Goal: Information Seeking & Learning: Learn about a topic

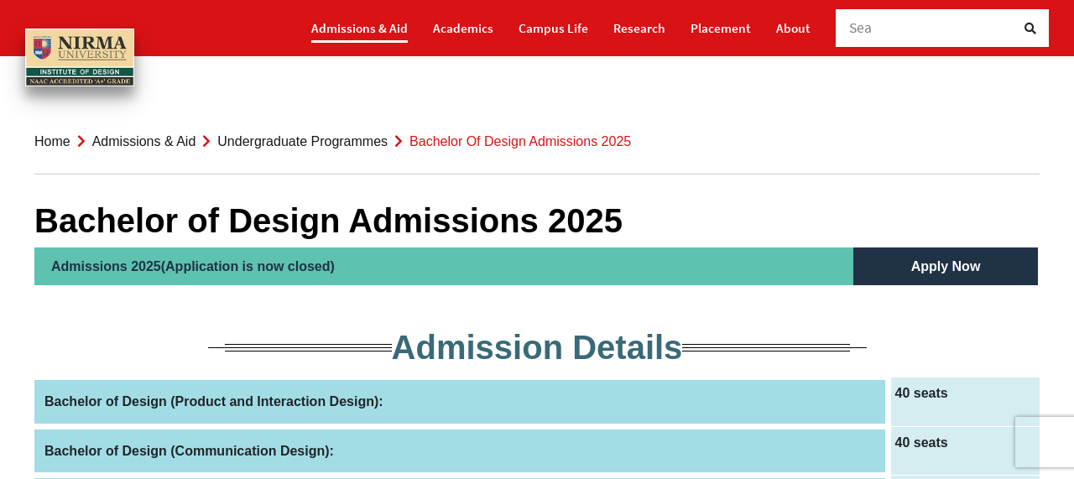
click at [394, 28] on link "Admissions & Aid" at bounding box center [359, 27] width 97 height 29
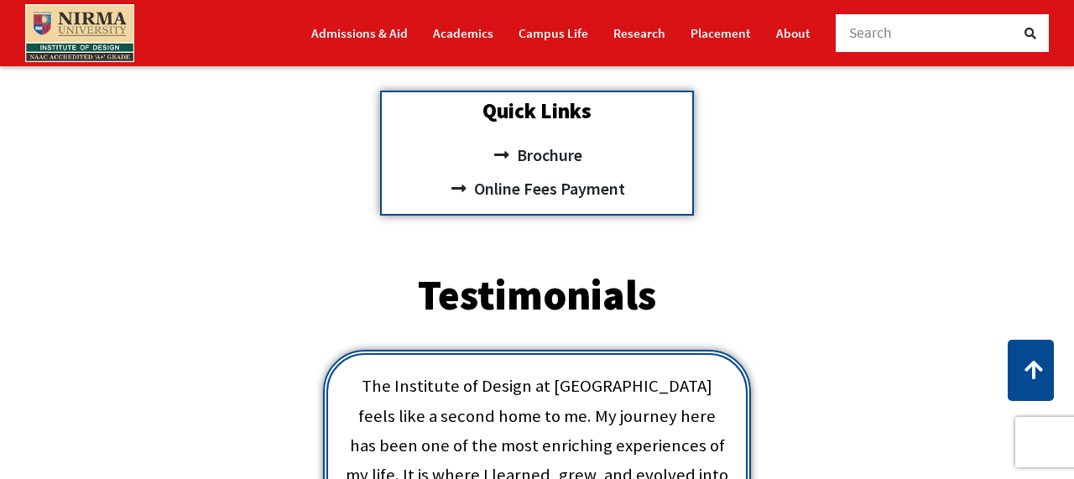
scroll to position [591, 0]
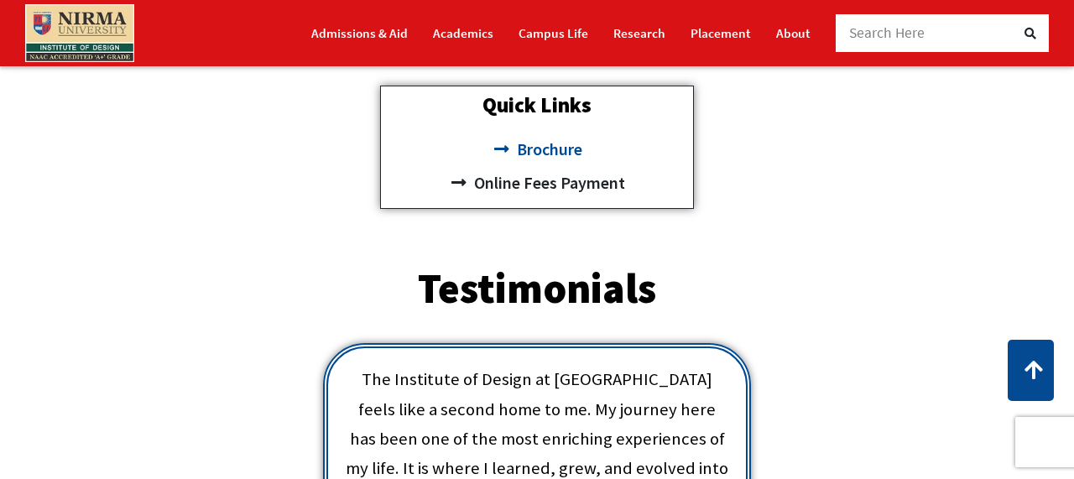
click at [556, 151] on span "Brochure" at bounding box center [548, 150] width 70 height 34
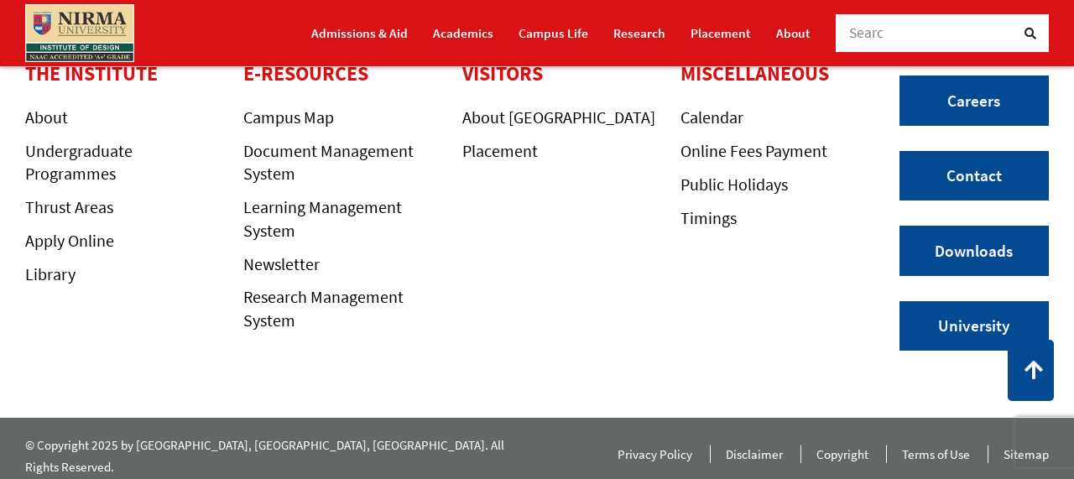
scroll to position [399, 0]
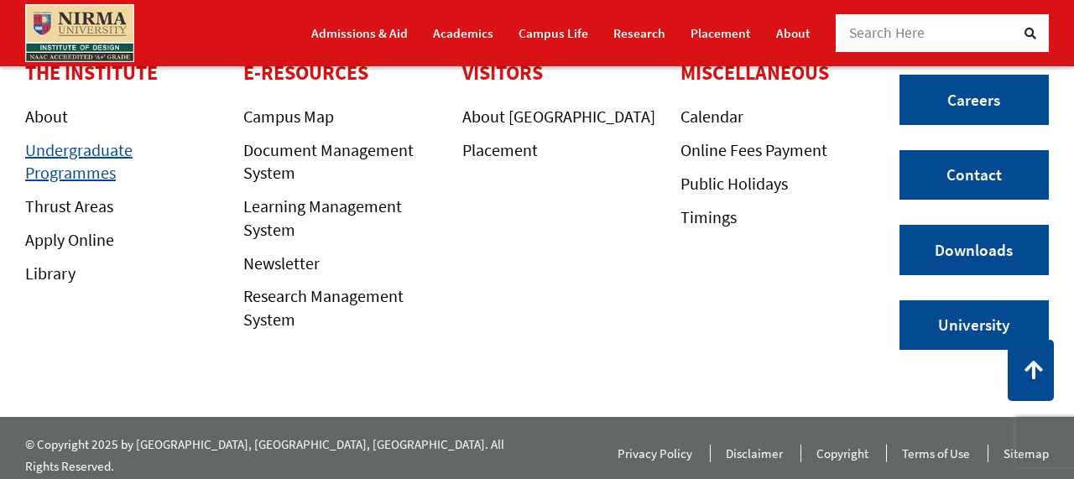
click at [56, 171] on link "Undergraduate Programmes" at bounding box center [78, 161] width 107 height 44
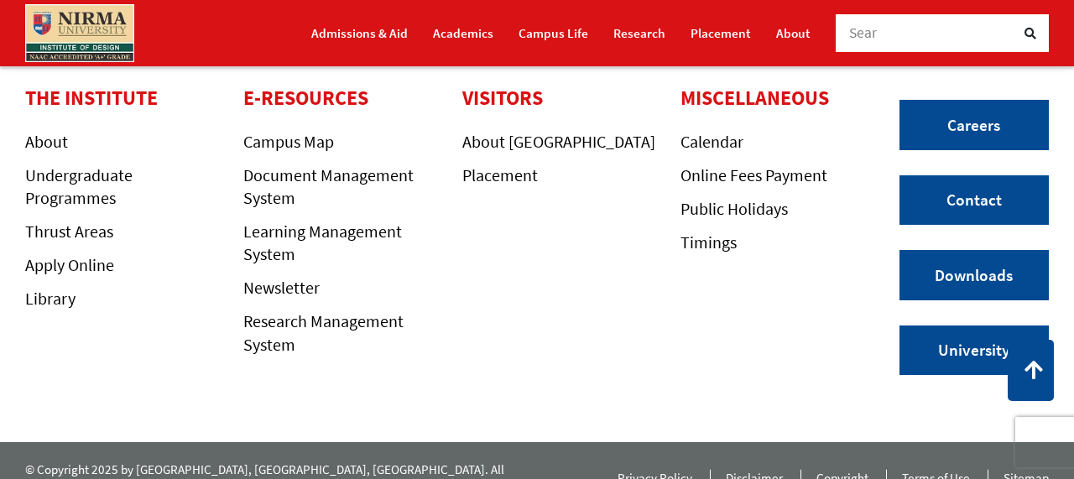
scroll to position [4331, 0]
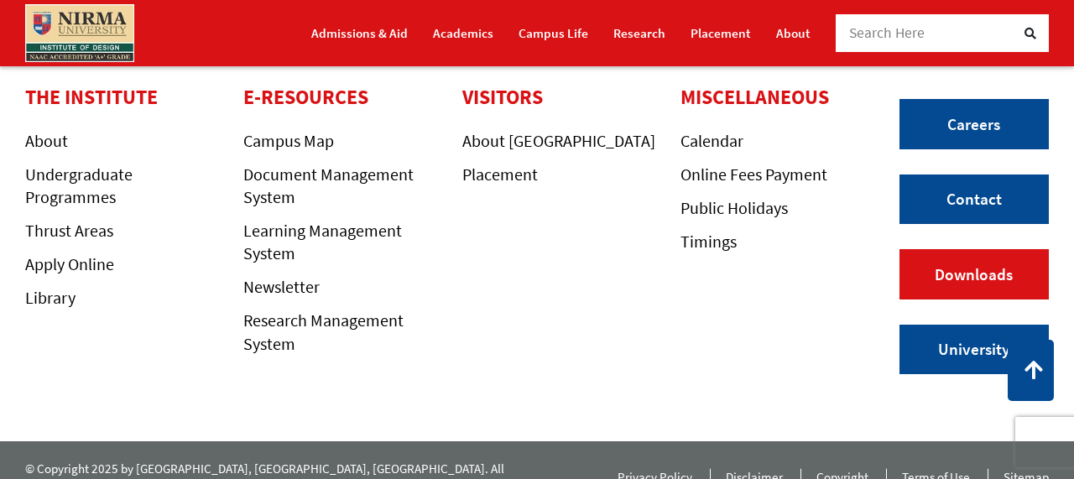
click at [940, 266] on link "Downloads" at bounding box center [974, 274] width 149 height 50
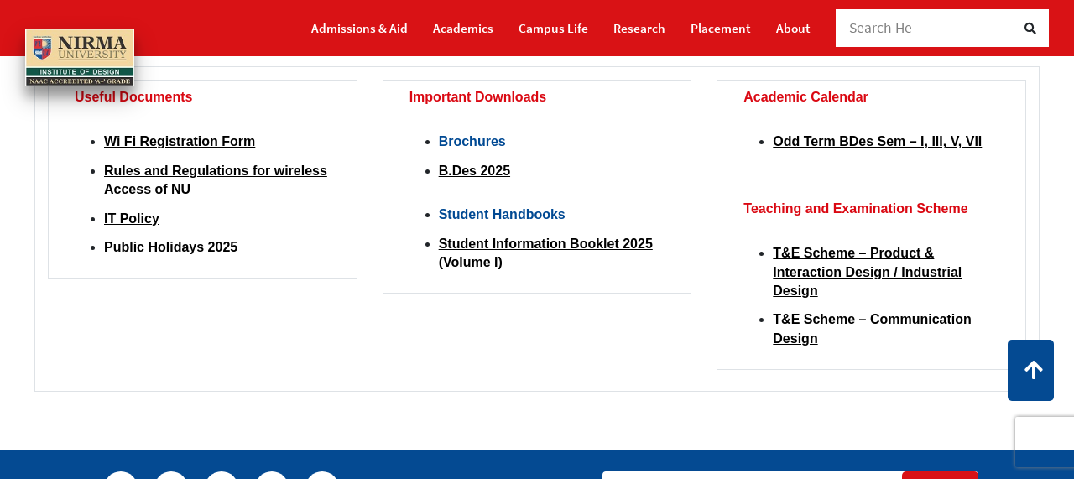
scroll to position [121, 0]
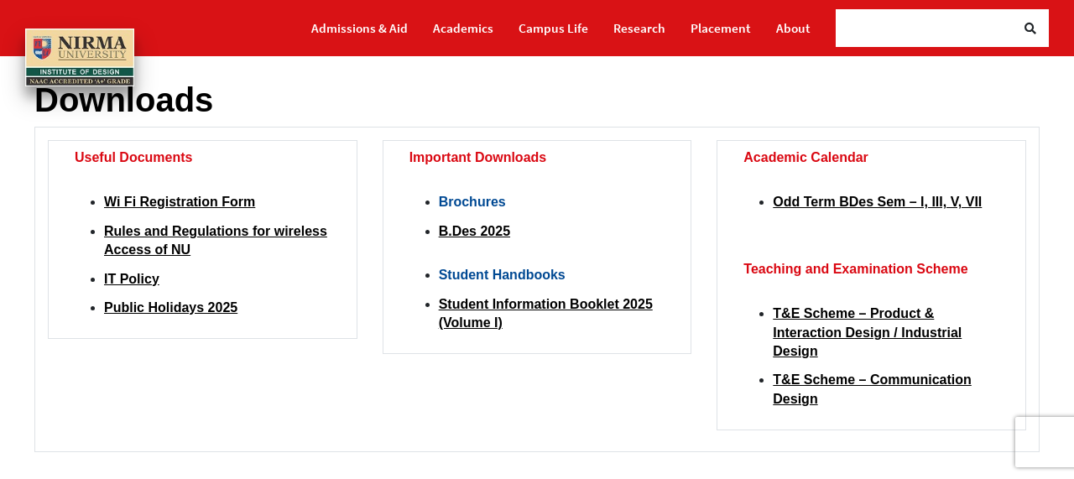
click at [460, 239] on li "B.Des 2025" at bounding box center [552, 231] width 227 height 18
click at [496, 231] on link "B.Des 2025" at bounding box center [474, 231] width 71 height 14
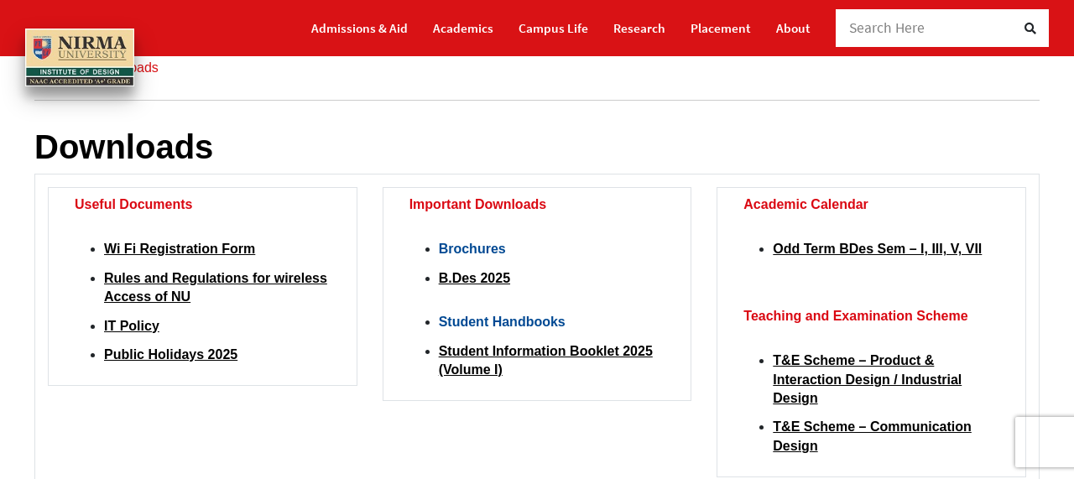
scroll to position [79, 0]
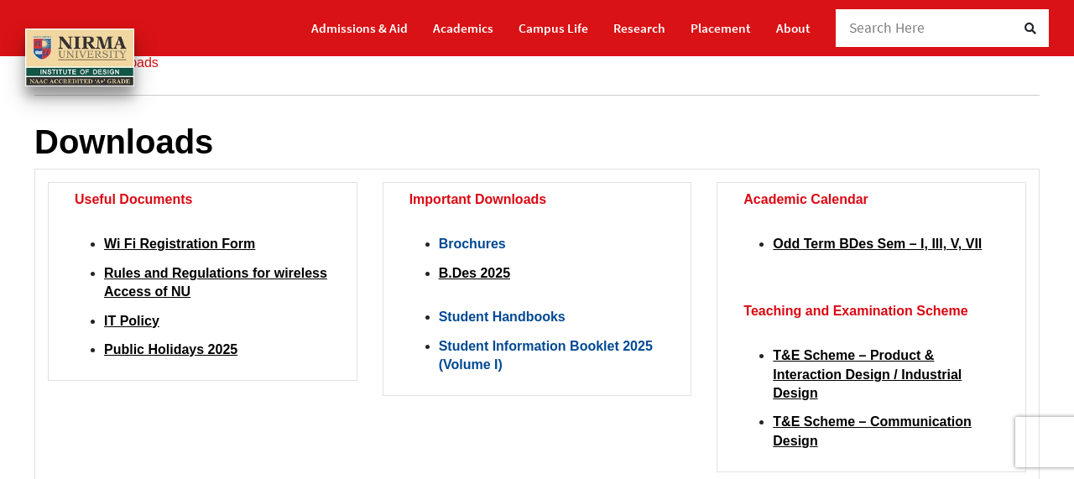
click at [611, 343] on link "Student Information Booklet 2025 (Volume I)" at bounding box center [546, 355] width 214 height 33
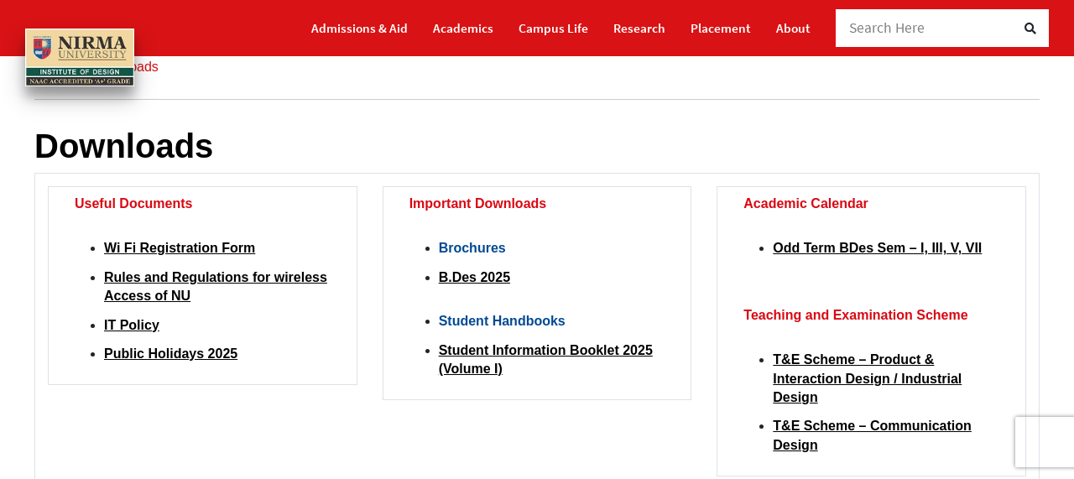
scroll to position [0, 0]
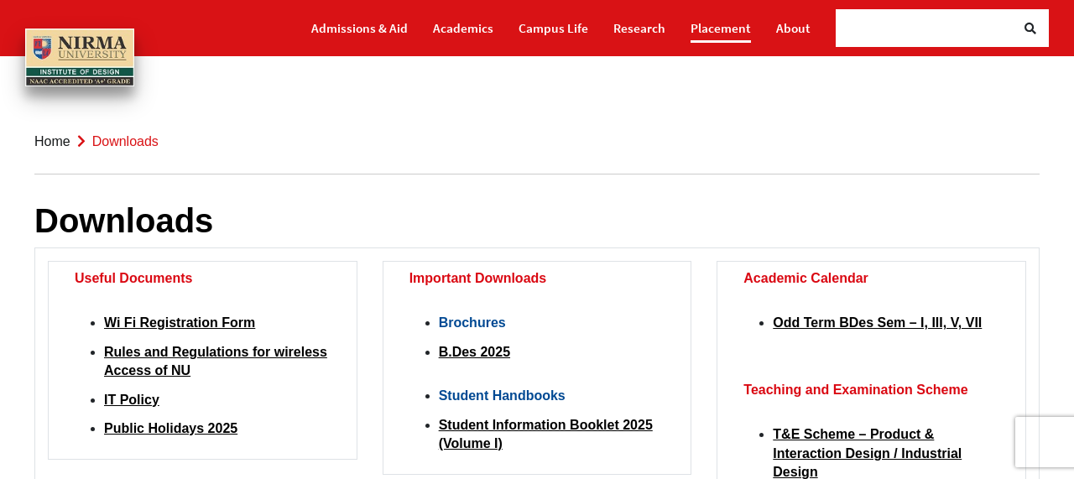
click at [709, 23] on link "Placement" at bounding box center [721, 27] width 60 height 29
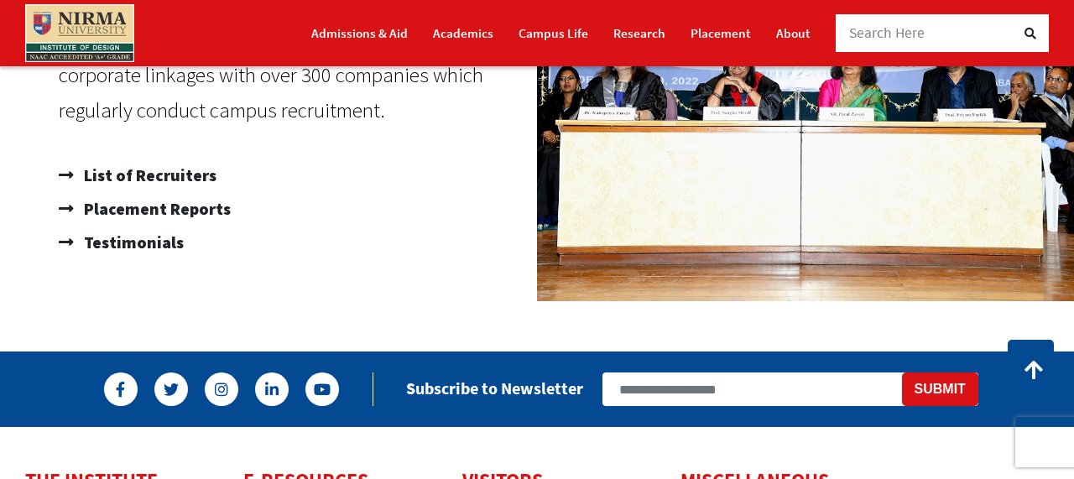
scroll to position [1111, 0]
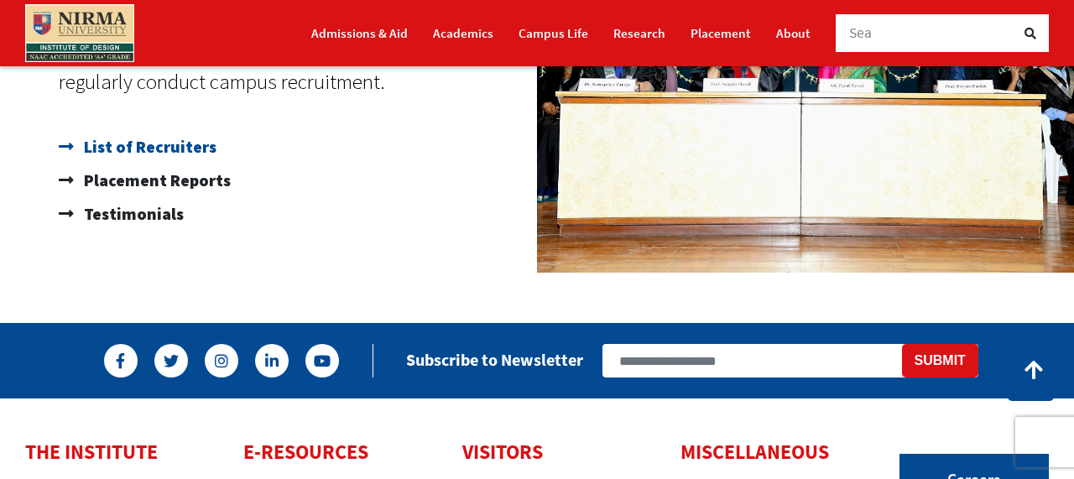
click at [198, 148] on span "List of Recruiters" at bounding box center [148, 147] width 137 height 34
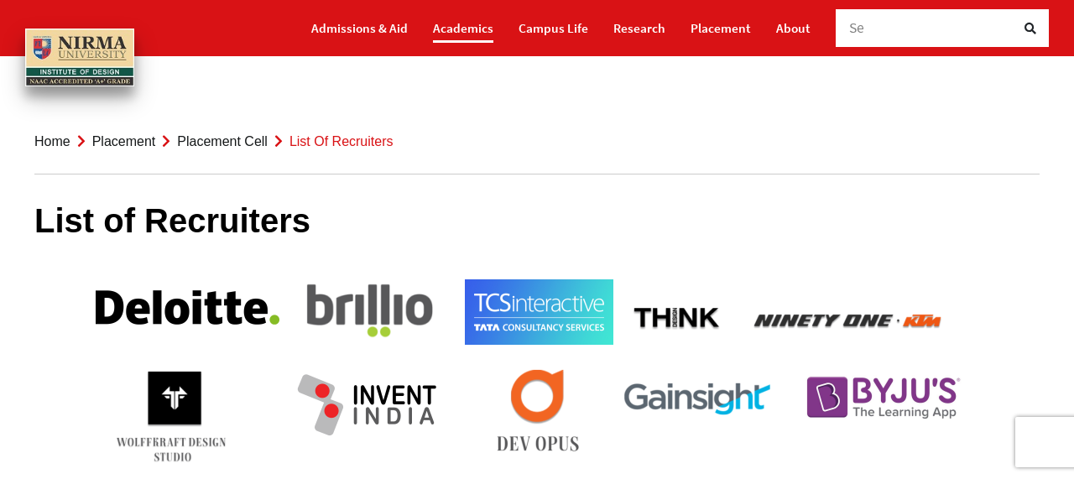
click at [481, 27] on link "Academics" at bounding box center [463, 27] width 60 height 29
